Goal: Transaction & Acquisition: Purchase product/service

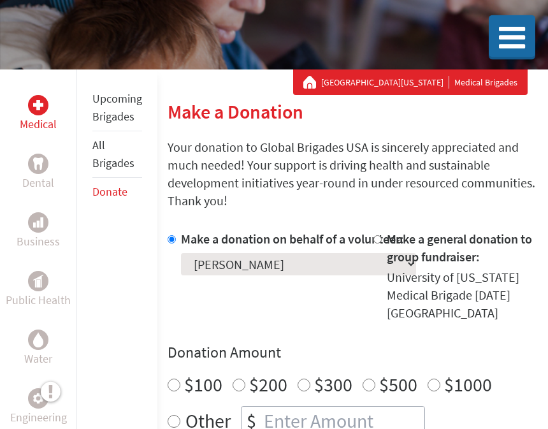
scroll to position [129, 0]
click at [240, 389] on input "$200" at bounding box center [238, 384] width 13 height 13
radio input "true"
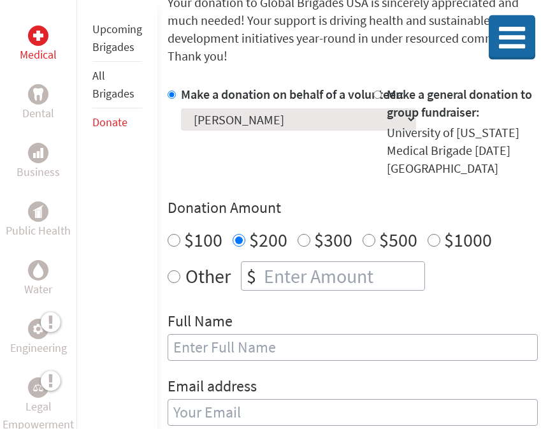
scroll to position [277, 0]
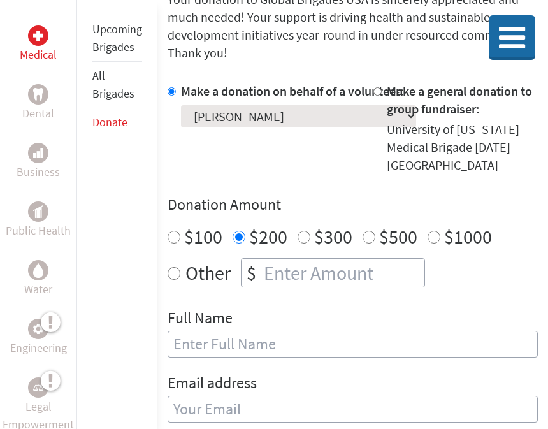
click at [245, 329] on div "Full Name" at bounding box center [352, 340] width 370 height 65
click at [278, 355] on input "text" at bounding box center [352, 344] width 370 height 27
type input "Susan Alpeter"
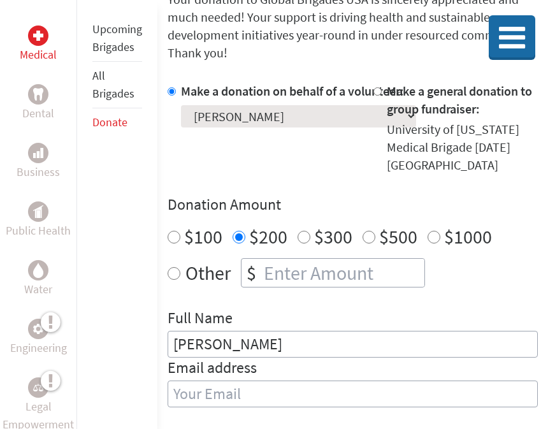
type input "[EMAIL_ADDRESS][DOMAIN_NAME]"
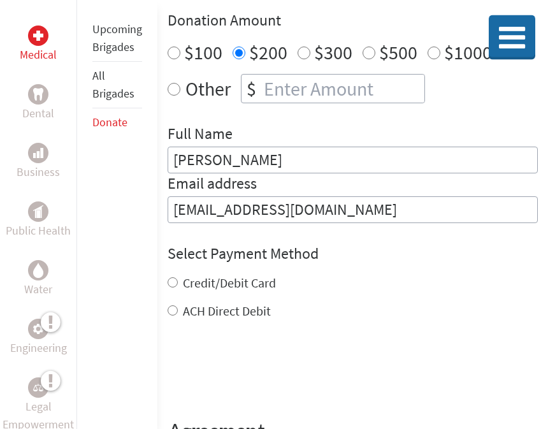
scroll to position [492, 0]
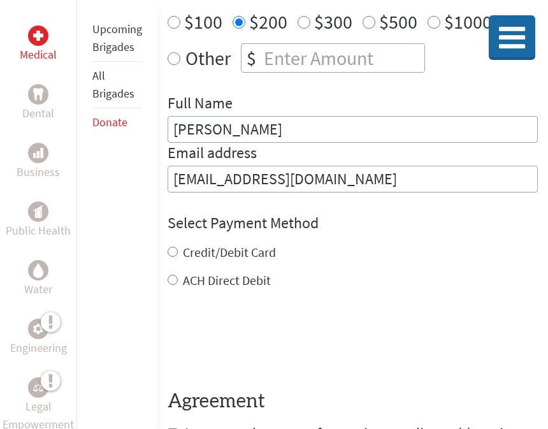
click at [171, 264] on div "Credit/Debit Card ACH Direct Debit" at bounding box center [352, 266] width 370 height 46
click at [170, 261] on div "Credit/Debit Card" at bounding box center [352, 252] width 370 height 18
click at [175, 257] on input "Credit/Debit Card" at bounding box center [172, 251] width 10 height 10
radio input "true"
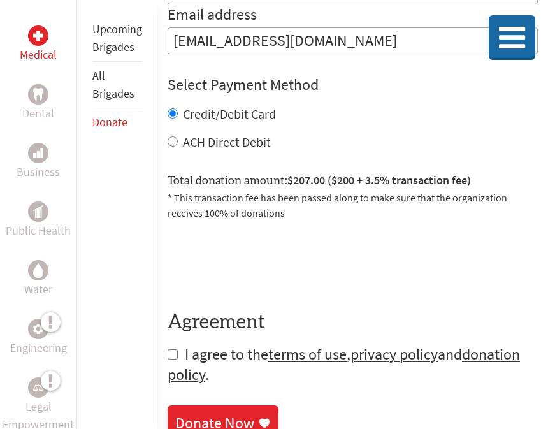
scroll to position [635, 0]
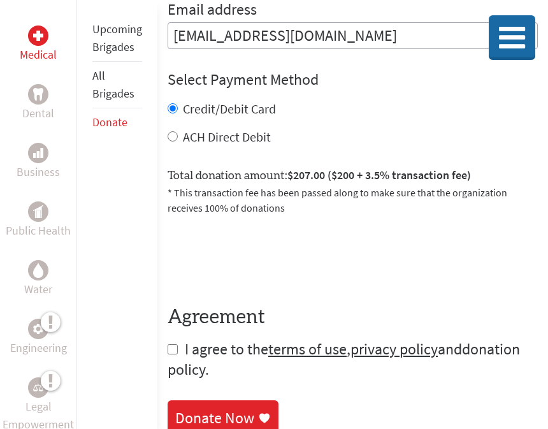
click at [175, 362] on link "donation policy" at bounding box center [343, 359] width 352 height 40
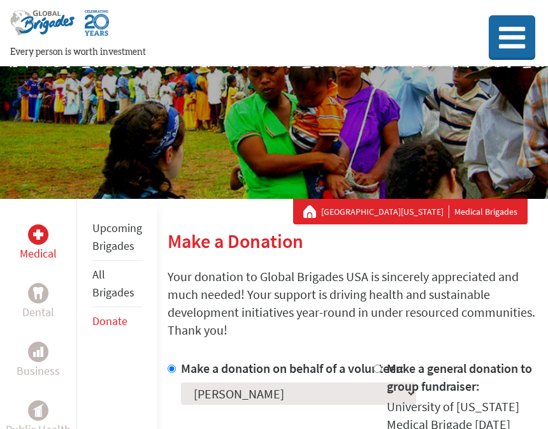
click at [108, 323] on link "Donate" at bounding box center [109, 320] width 35 height 15
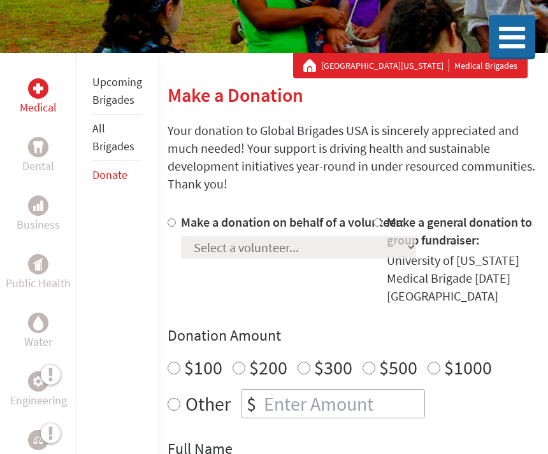
scroll to position [143, 0]
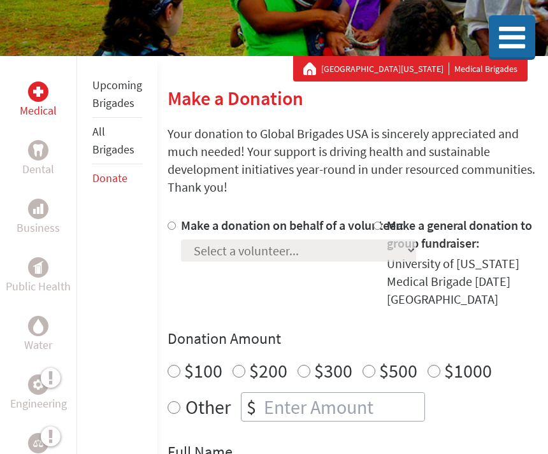
click at [340, 262] on div "Select a volunteer... [PERSON_NAME] [PERSON_NAME] [PERSON_NAME] [PERSON_NAME] […" at bounding box center [298, 247] width 235 height 27
click at [169, 241] on div at bounding box center [173, 263] width 13 height 92
click at [170, 234] on div at bounding box center [173, 263] width 13 height 92
click at [172, 228] on input "Make a donation on behalf of a volunteer:" at bounding box center [171, 226] width 8 height 8
radio input "true"
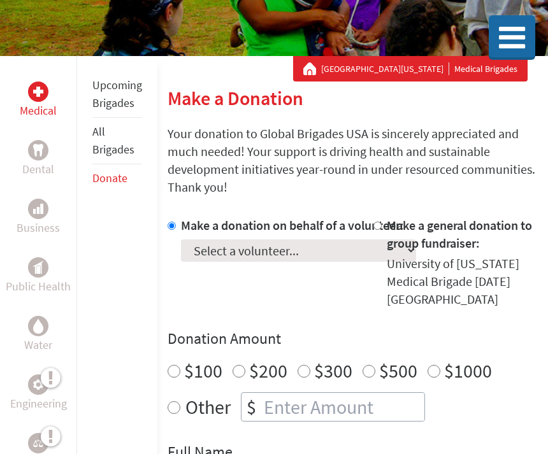
click at [326, 262] on select "Select a volunteer... [PERSON_NAME] [PERSON_NAME] [PERSON_NAME] [PERSON_NAME] […" at bounding box center [298, 250] width 235 height 22
select select "CBD711B3-1A0C-11F0-B3BE-42010A8A0038"
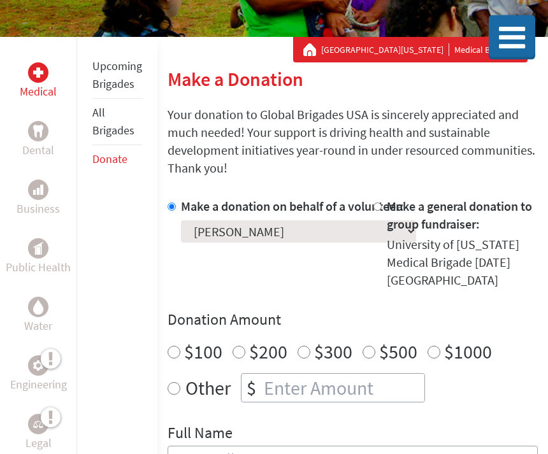
scroll to position [186, 0]
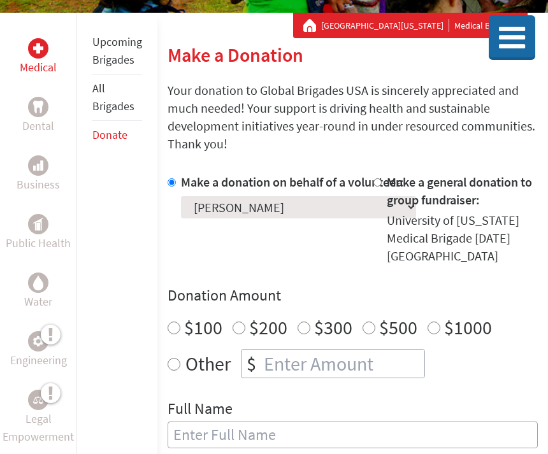
click at [235, 334] on input "$200" at bounding box center [238, 328] width 13 height 13
radio input "true"
click at [252, 453] on div "Full Name" at bounding box center [352, 431] width 370 height 65
click at [264, 441] on input "text" at bounding box center [352, 435] width 370 height 27
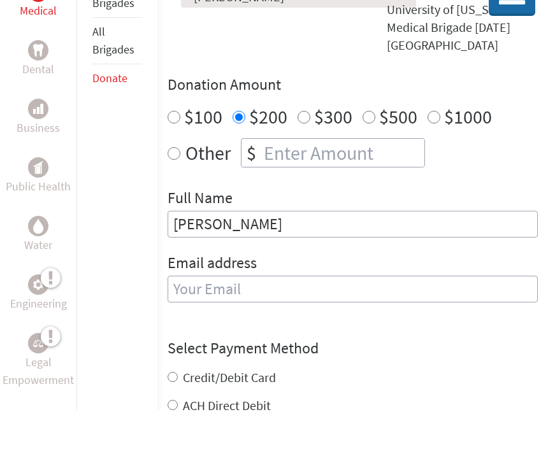
type input "[PERSON_NAME]"
click at [271, 297] on div "Email address" at bounding box center [352, 329] width 370 height 65
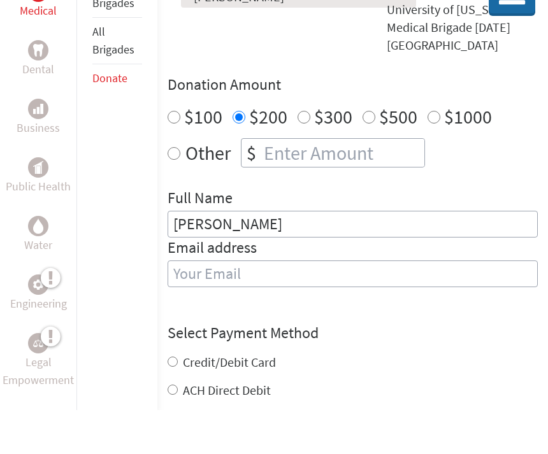
type input "[EMAIL_ADDRESS][DOMAIN_NAME]"
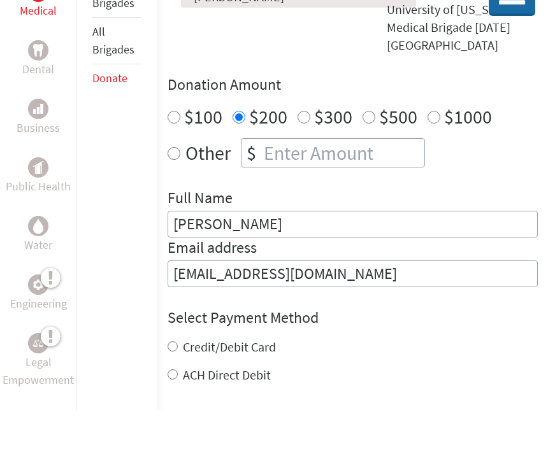
scroll to position [397, 0]
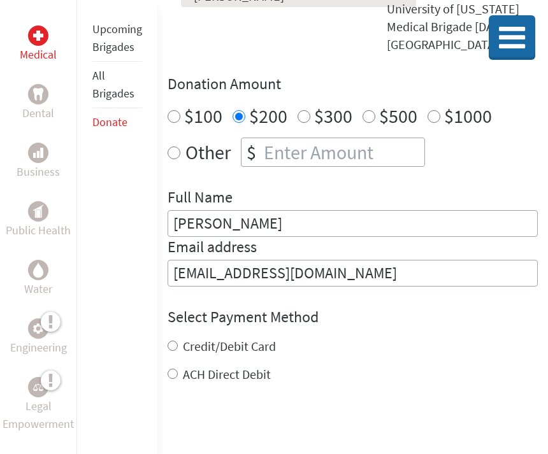
click at [170, 351] on input "Credit/Debit Card" at bounding box center [172, 346] width 10 height 10
radio input "true"
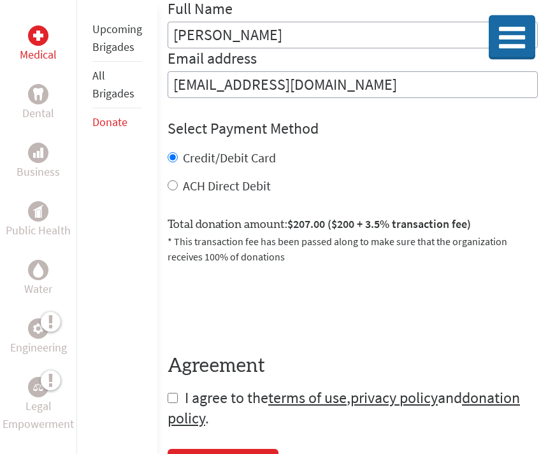
scroll to position [586, 0]
click at [173, 403] on input "checkbox" at bounding box center [172, 398] width 10 height 10
checkbox input "true"
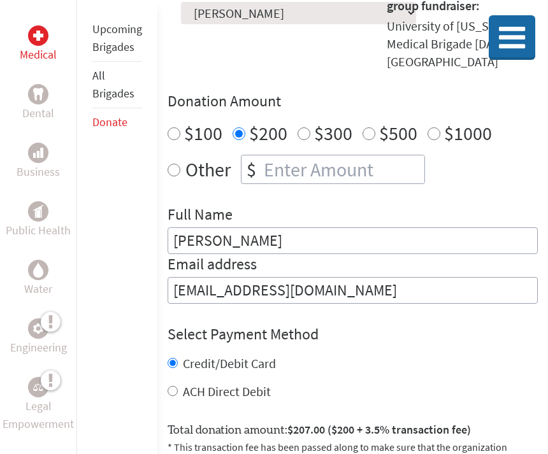
scroll to position [399, 0]
